Goal: Information Seeking & Learning: Learn about a topic

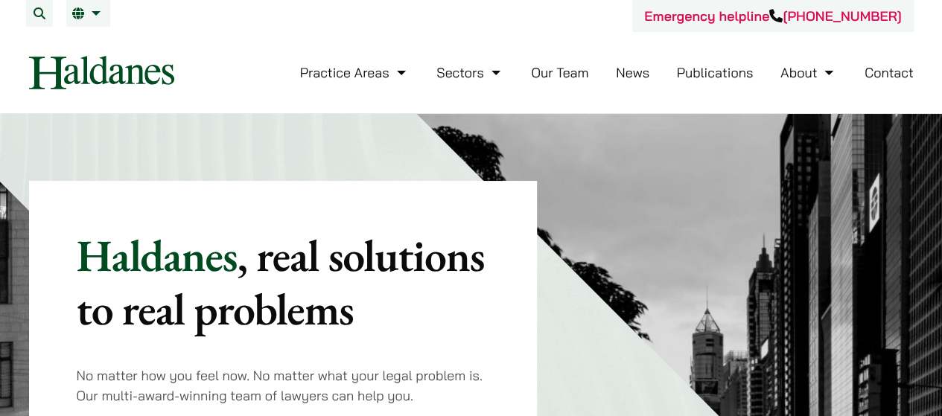
click at [556, 74] on link "Our Team" at bounding box center [559, 72] width 57 height 17
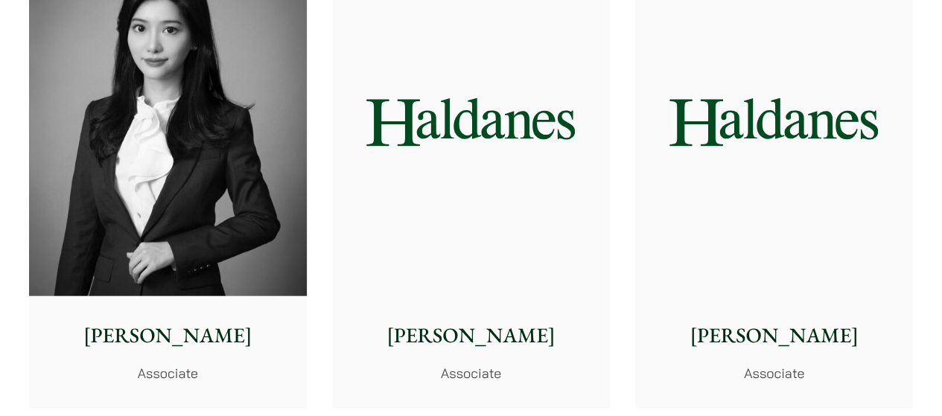
scroll to position [4464, 0]
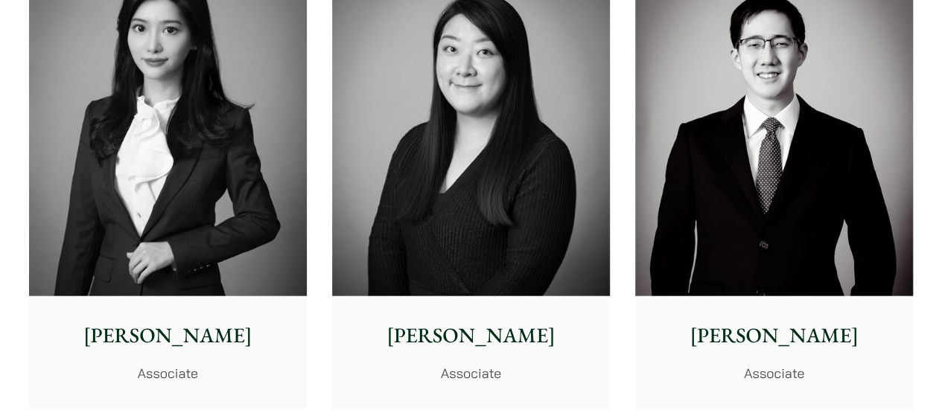
click at [189, 184] on img at bounding box center [168, 123] width 278 height 348
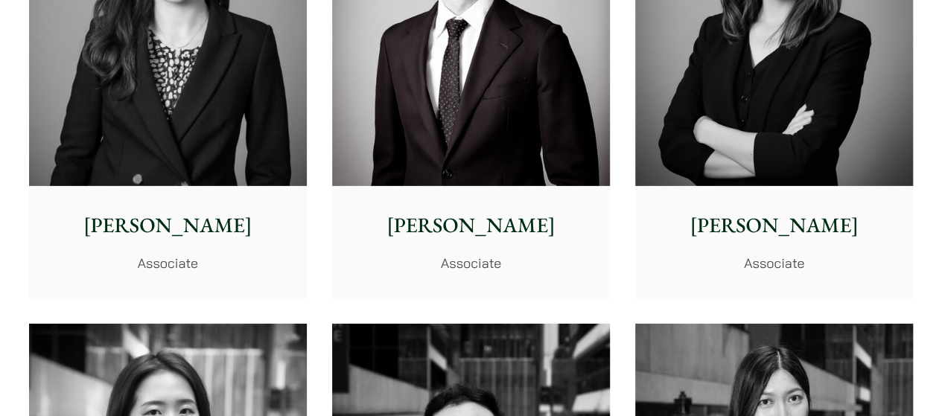
scroll to position [5060, 0]
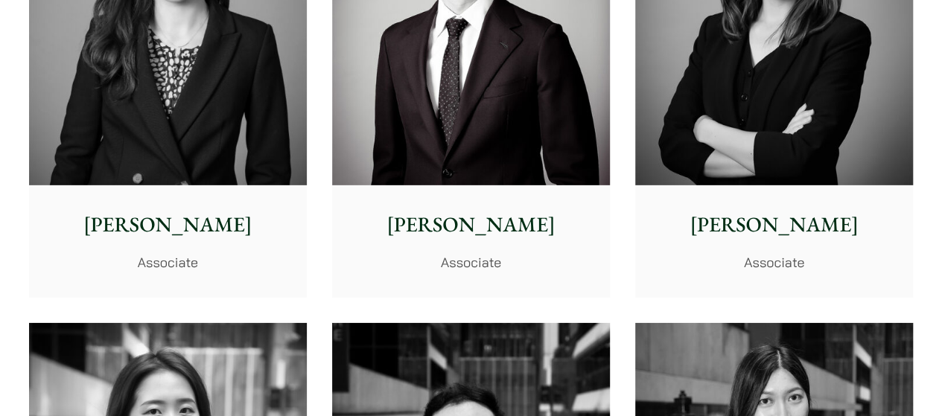
click at [763, 96] on img at bounding box center [774, 12] width 278 height 348
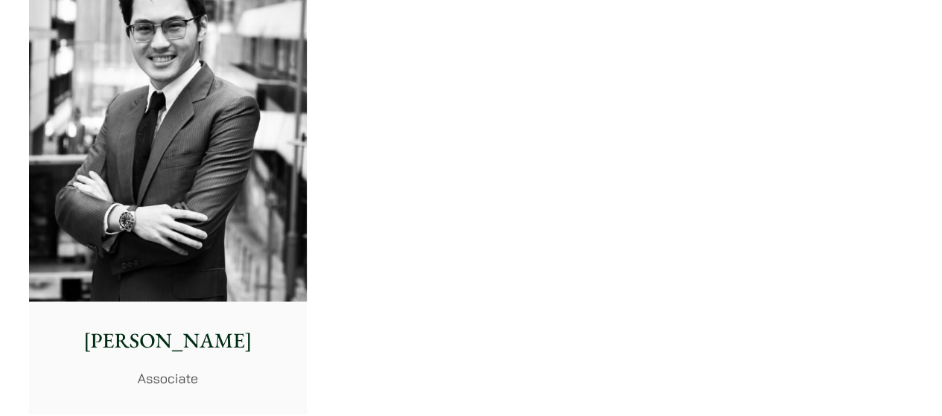
scroll to position [6398, 0]
click at [188, 206] on img at bounding box center [168, 129] width 278 height 348
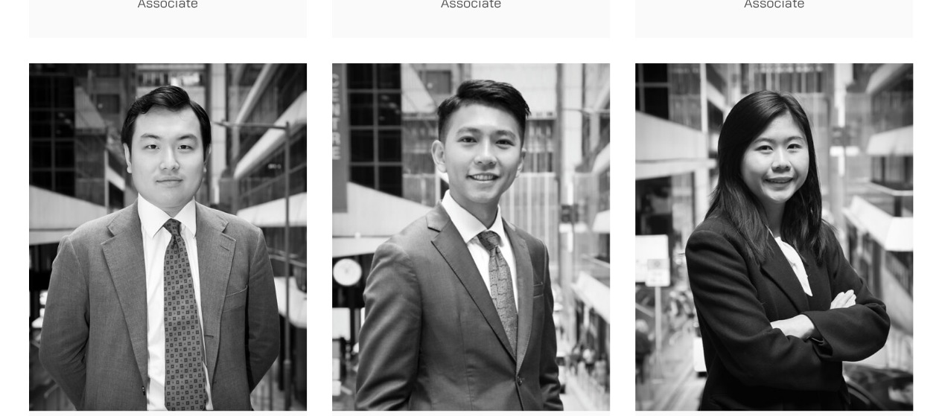
scroll to position [5803, 0]
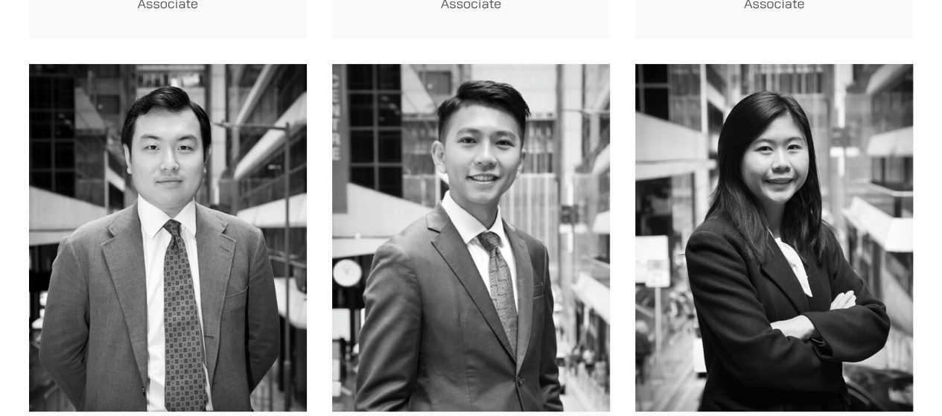
click at [462, 176] on img at bounding box center [471, 238] width 278 height 348
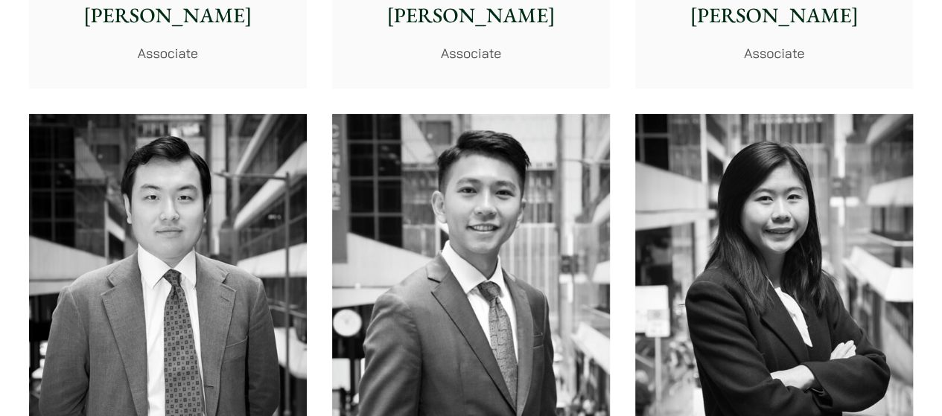
click at [198, 172] on img at bounding box center [168, 288] width 278 height 348
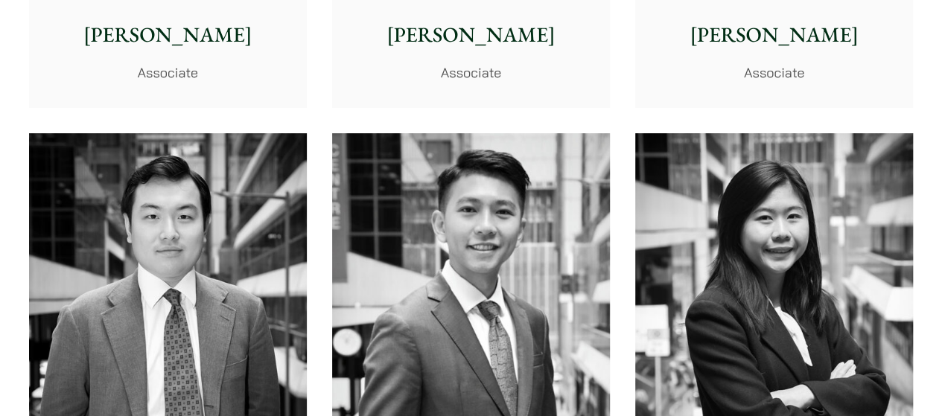
scroll to position [5733, 0]
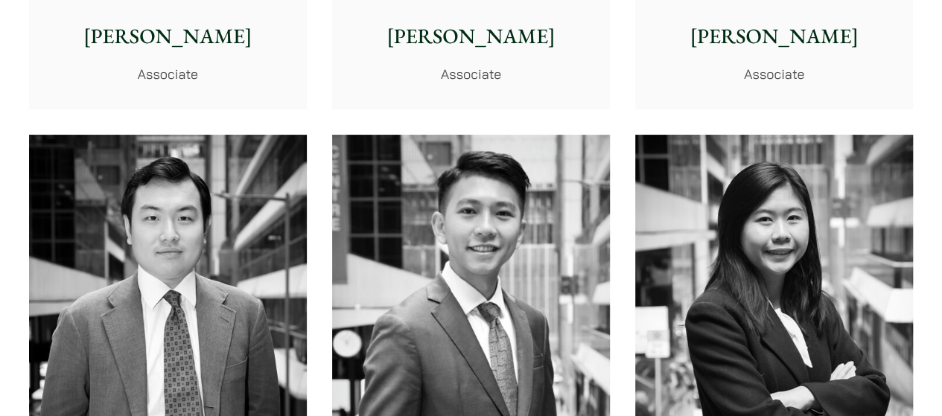
click at [790, 215] on img at bounding box center [774, 309] width 278 height 348
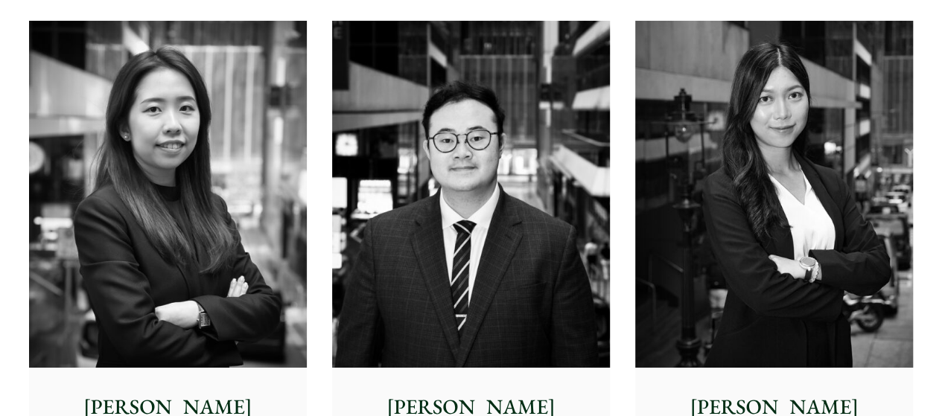
scroll to position [5362, 0]
click at [177, 172] on img at bounding box center [168, 195] width 278 height 348
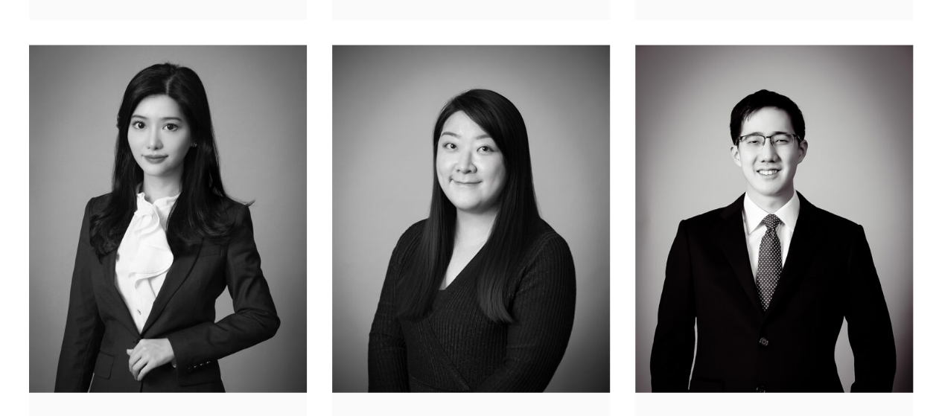
scroll to position [4324, 0]
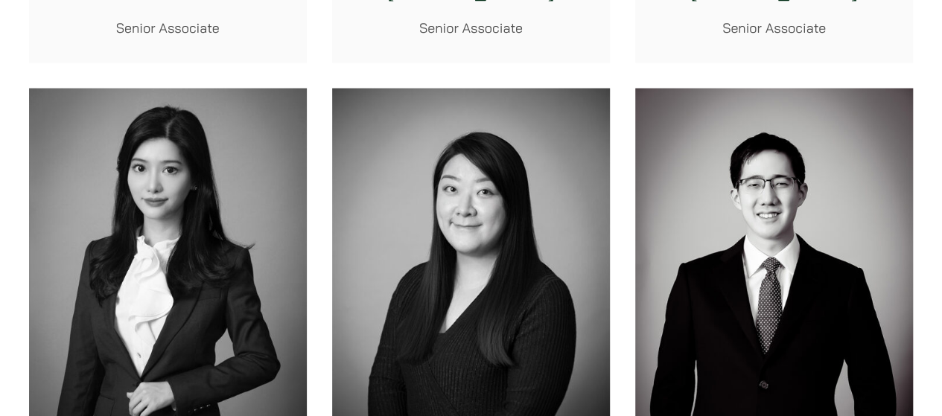
click at [183, 172] on img at bounding box center [168, 263] width 278 height 348
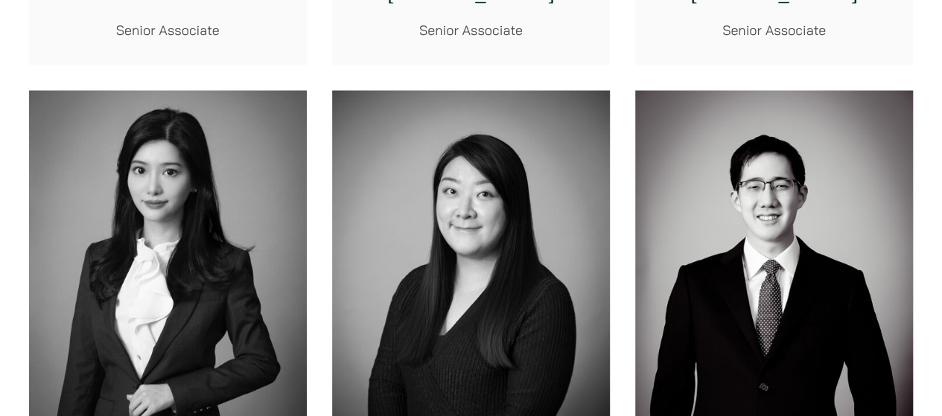
click at [470, 166] on img at bounding box center [471, 265] width 278 height 348
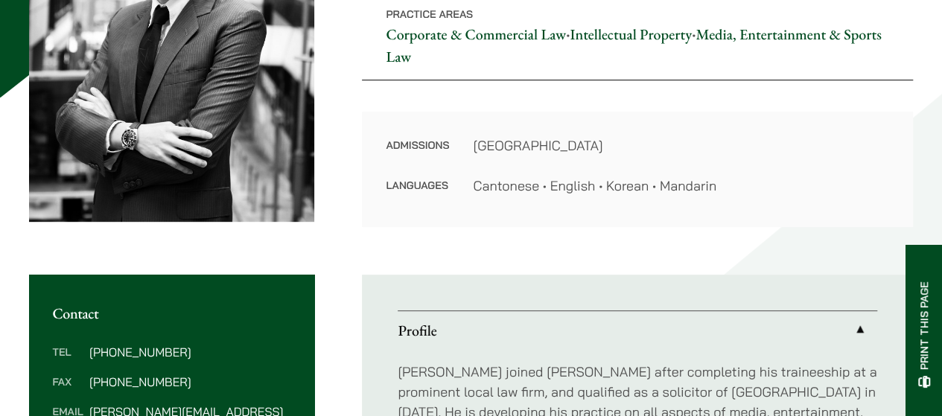
scroll to position [298, 0]
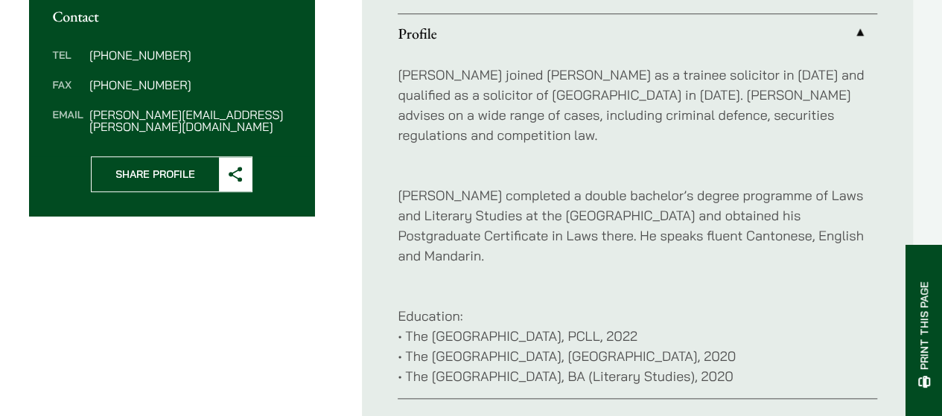
scroll to position [595, 0]
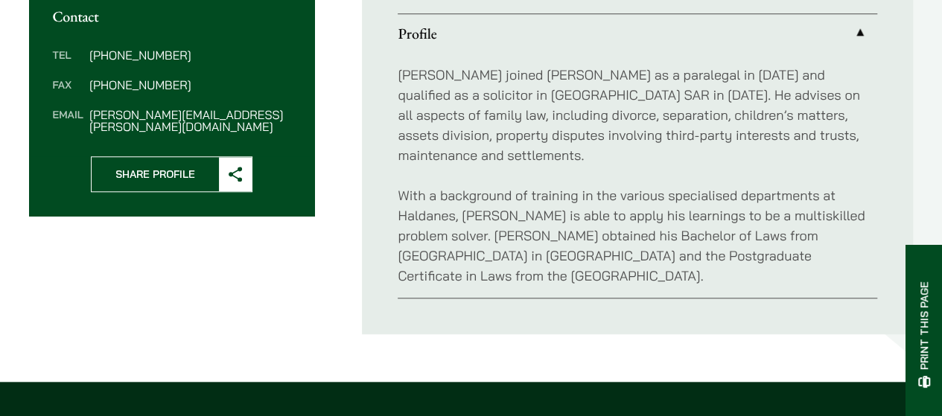
scroll to position [595, 0]
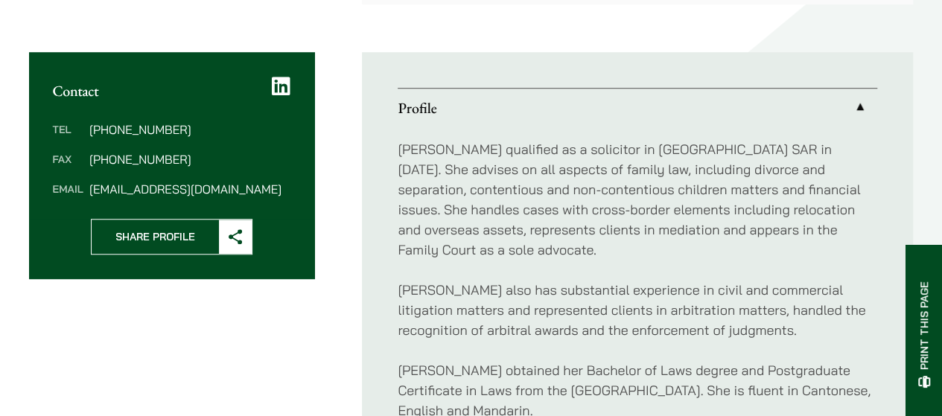
scroll to position [520, 0]
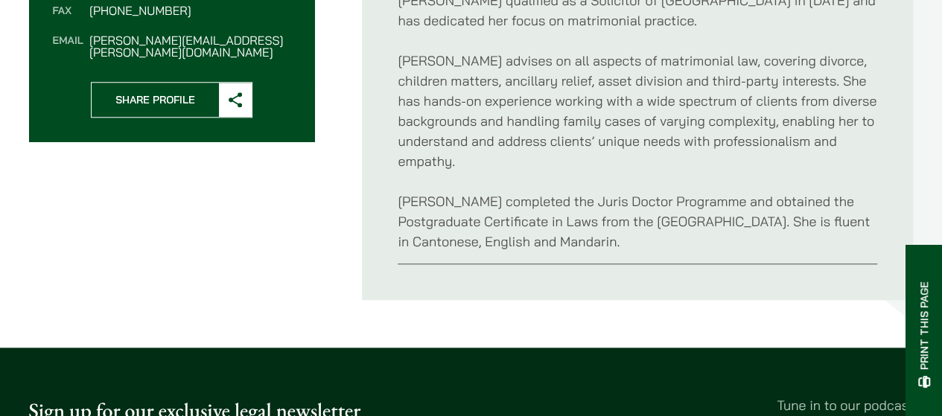
scroll to position [669, 0]
